Goal: Book appointment/travel/reservation

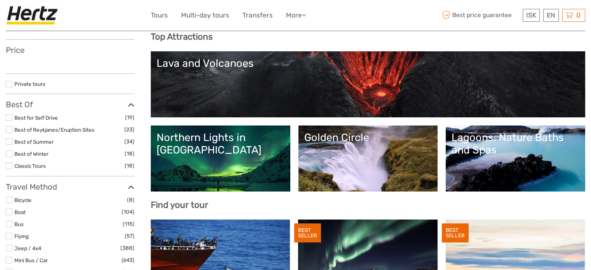
click at [385, 24] on div "ISK ISK € $ £ EN English Español Deutsch Tours Multi-day tours Transfers More F…" at bounding box center [296, 15] width 290 height 19
select select
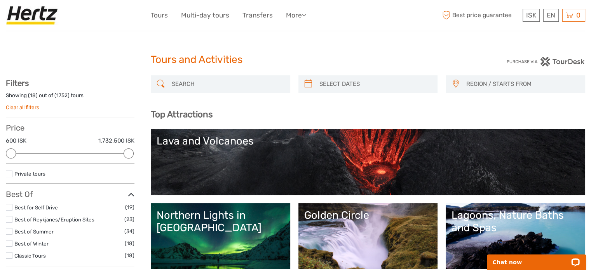
click at [217, 81] on input "search" at bounding box center [228, 84] width 118 height 14
paste input "Myrdalsjokull"
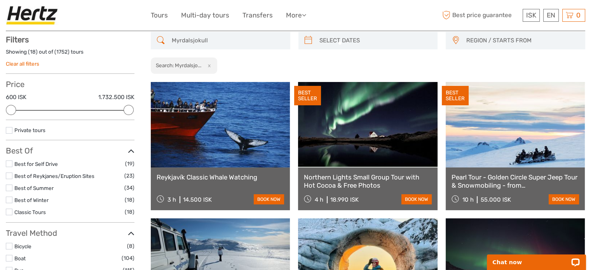
scroll to position [44, 0]
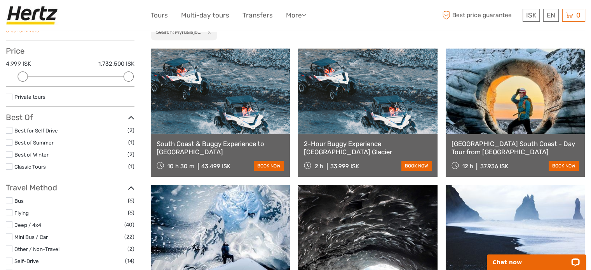
scroll to position [78, 0]
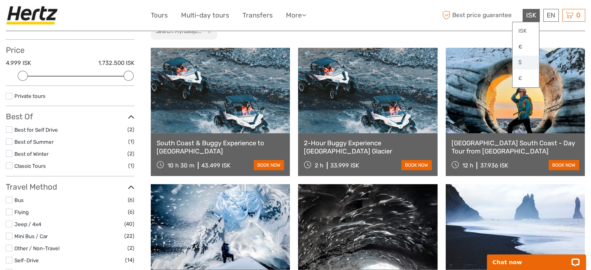
type input "Myrdalsjokull"
click at [521, 60] on link "$" at bounding box center [526, 63] width 26 height 14
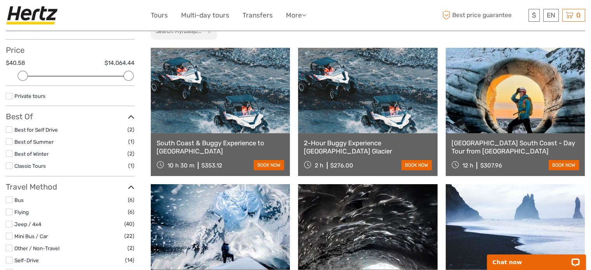
click at [376, 98] on link at bounding box center [367, 90] width 139 height 85
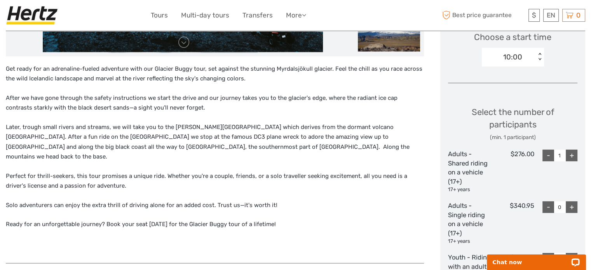
scroll to position [272, 0]
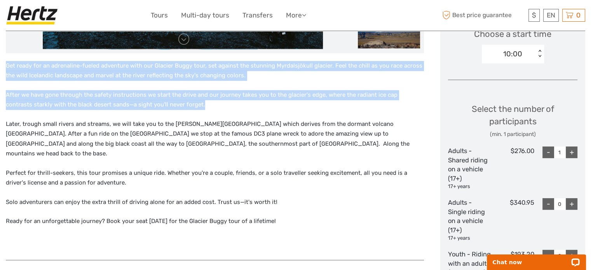
drag, startPoint x: 7, startPoint y: 65, endPoint x: 191, endPoint y: 107, distance: 189.3
click at [191, 107] on div "Get ready for an adrenaline-fueled adventure with our Glacier Buggy tour, set a…" at bounding box center [215, 157] width 418 height 192
click at [201, 108] on p "After we have gone through the safety instructions we start the drive and our j…" at bounding box center [215, 100] width 418 height 20
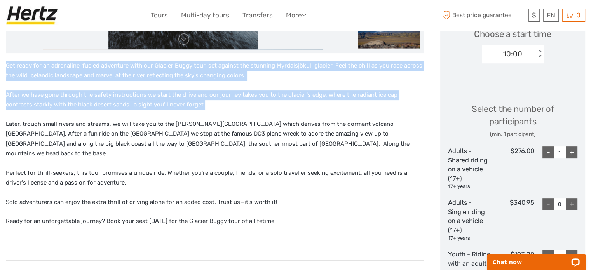
drag, startPoint x: 5, startPoint y: 65, endPoint x: 199, endPoint y: 104, distance: 197.4
copy div "Get ready for an adrenaline-fueled adventure with our Glacier Buggy tour, set a…"
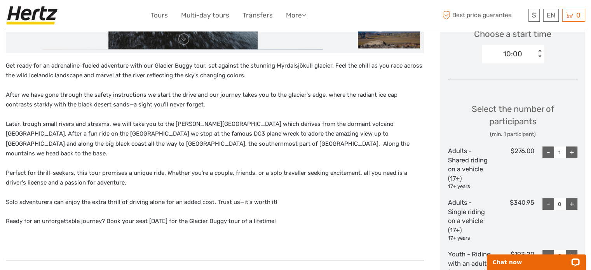
click at [174, 168] on p "Perfect for thrill-seekers, this tour promises a unique ride. Whether you're a …" at bounding box center [215, 178] width 418 height 20
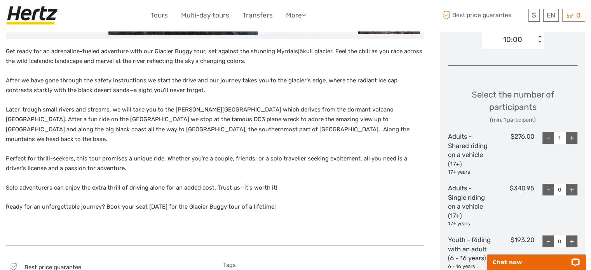
scroll to position [311, 0]
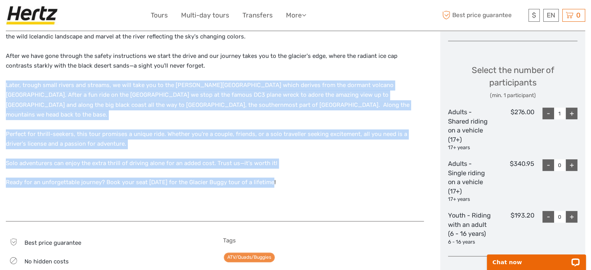
drag, startPoint x: 6, startPoint y: 85, endPoint x: 274, endPoint y: 166, distance: 280.2
click at [274, 166] on div "Get ready for an adrenaline-fueled adventure with our Glacier Buggy tour, set a…" at bounding box center [215, 118] width 418 height 192
copy div "Later, trough small rivers and streams, we will take you to the sandy beach whi…"
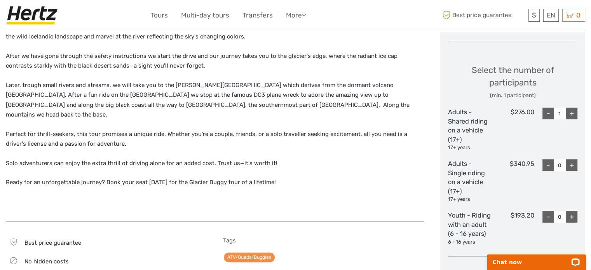
click at [218, 187] on div "Get ready for an adrenaline-fueled adventure with our Glacier Buggy tour, set a…" at bounding box center [215, 118] width 418 height 192
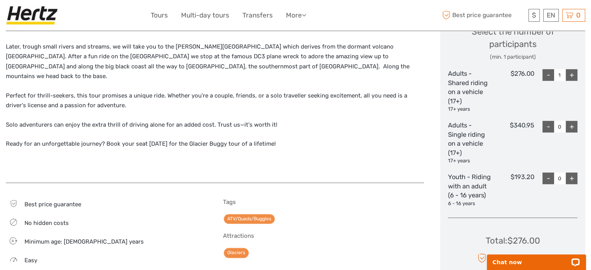
scroll to position [350, 0]
click at [575, 75] on div "+" at bounding box center [572, 75] width 12 height 12
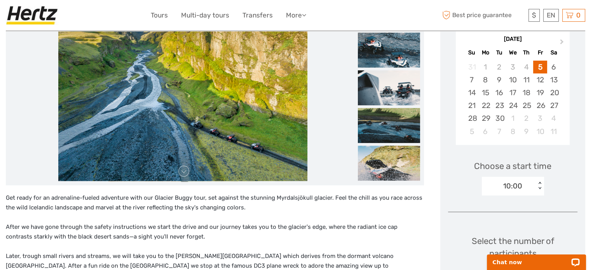
scroll to position [117, 0]
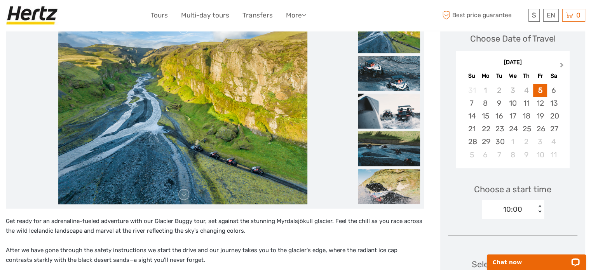
click at [564, 66] on button "Next Month" at bounding box center [562, 67] width 12 height 12
click at [562, 66] on span "Next Month" at bounding box center [562, 66] width 0 height 11
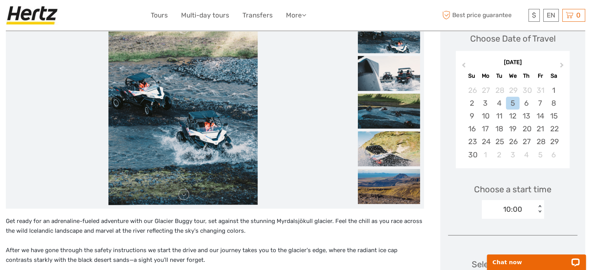
click at [525, 210] on div "10:00" at bounding box center [509, 210] width 54 height 12
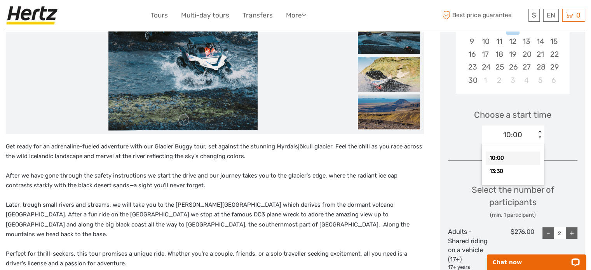
scroll to position [194, 0]
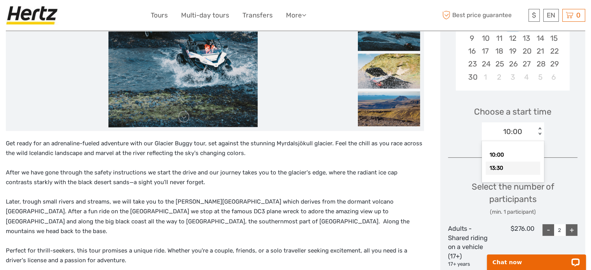
click at [500, 167] on div "13:30" at bounding box center [513, 168] width 54 height 13
type input "1"
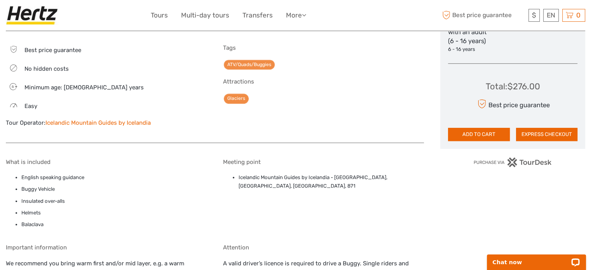
scroll to position [505, 0]
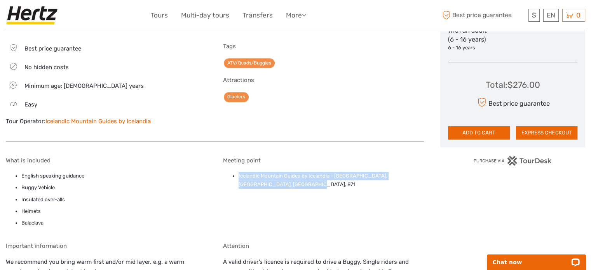
drag, startPoint x: 238, startPoint y: 164, endPoint x: 291, endPoint y: 172, distance: 54.1
click at [291, 172] on ul "Icelandic Mountain Guides by Icelandia - Mýrdalsjökull Base Camp, Ytri Sólheima…" at bounding box center [323, 180] width 201 height 17
copy li "Icelandic Mountain Guides by Icelandia - Mýrdalsjökull Base Camp, Ytri Sólheima…"
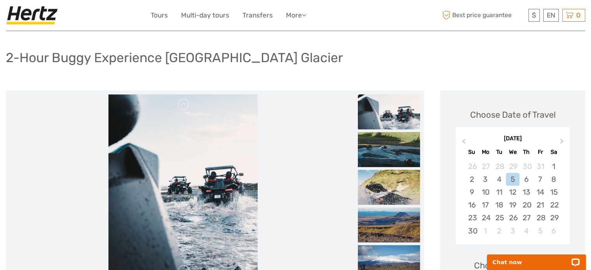
scroll to position [39, 0]
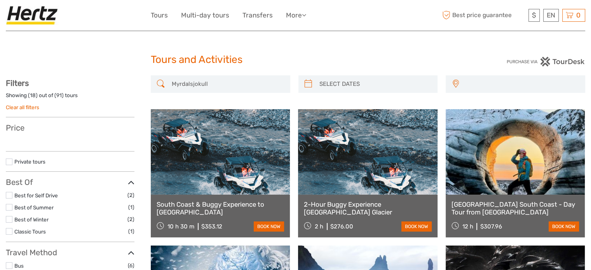
click at [211, 85] on input "Myrdalsjokull" at bounding box center [228, 84] width 118 height 14
drag, startPoint x: 211, startPoint y: 84, endPoint x: 170, endPoint y: 79, distance: 41.4
click at [170, 79] on input "Myrdalsjokull" at bounding box center [228, 84] width 118 height 14
paste input "Hvannadalshnukur"
type input "Hvannadalshnukur"
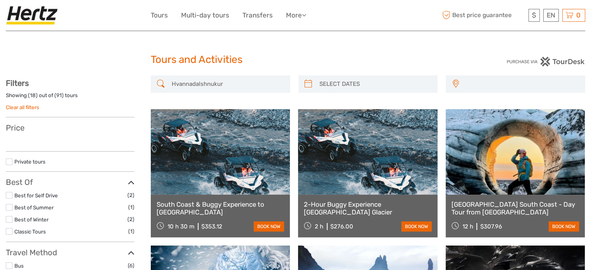
select select
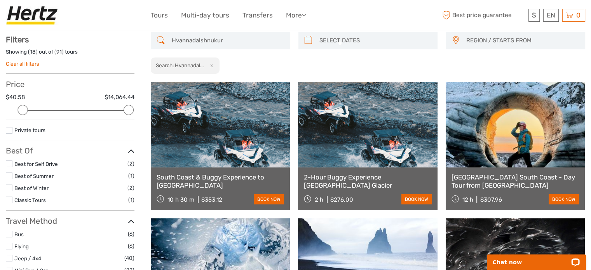
scroll to position [44, 0]
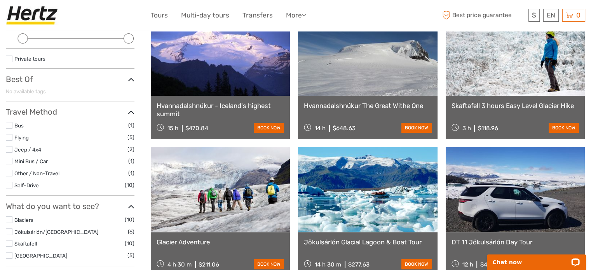
scroll to position [44, 0]
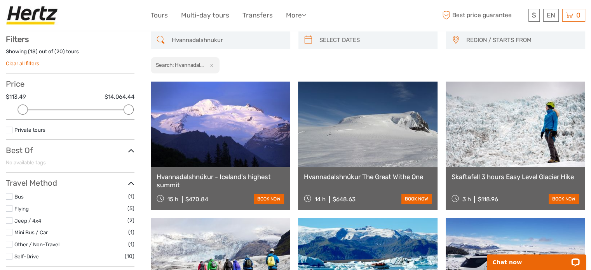
click at [246, 130] on link at bounding box center [220, 124] width 139 height 85
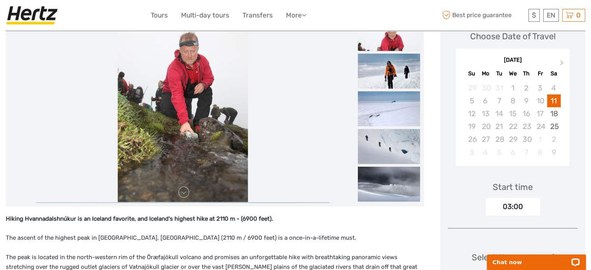
scroll to position [117, 0]
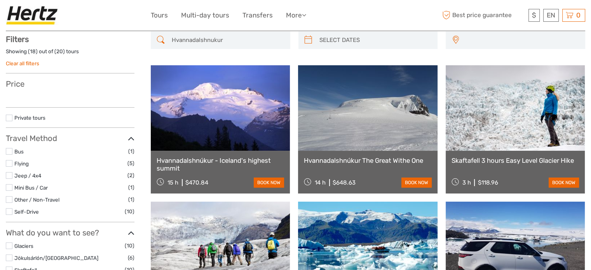
click at [344, 120] on link at bounding box center [367, 107] width 139 height 85
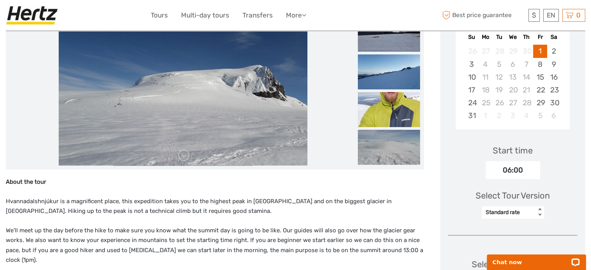
scroll to position [155, 0]
